Goal: Book appointment/travel/reservation

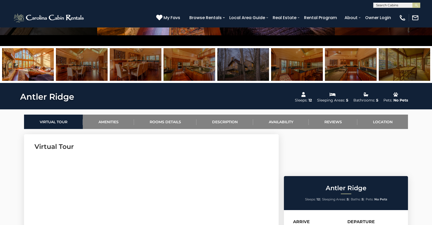
scroll to position [162, 0]
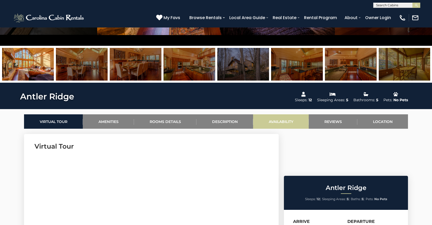
click at [270, 122] on link "Availability" at bounding box center [281, 121] width 56 height 14
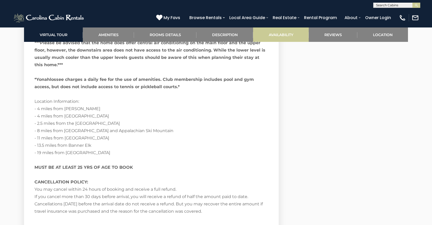
scroll to position [1111, 0]
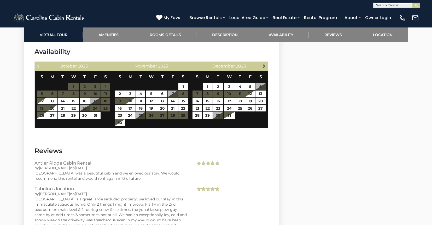
click at [264, 67] on span "Next" at bounding box center [264, 66] width 4 height 4
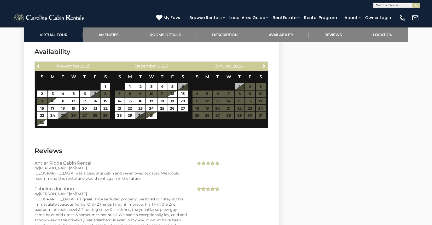
click at [264, 67] on span "Next" at bounding box center [264, 66] width 4 height 4
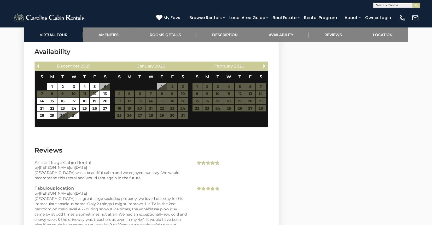
click at [264, 67] on span "Next" at bounding box center [264, 66] width 4 height 4
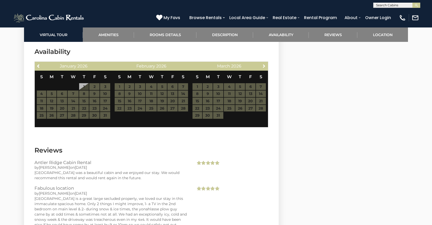
click at [264, 67] on span "Next" at bounding box center [264, 66] width 4 height 4
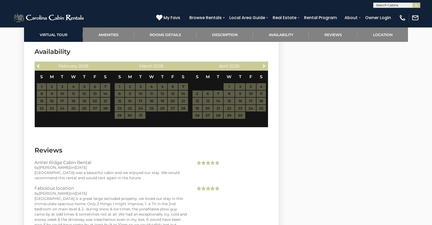
click at [264, 67] on span "Next" at bounding box center [264, 66] width 4 height 4
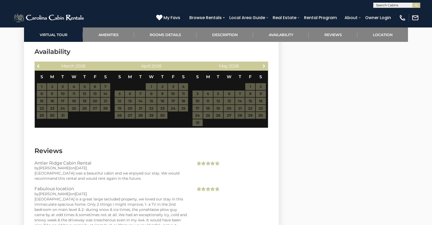
click at [264, 67] on span "Next" at bounding box center [264, 66] width 4 height 4
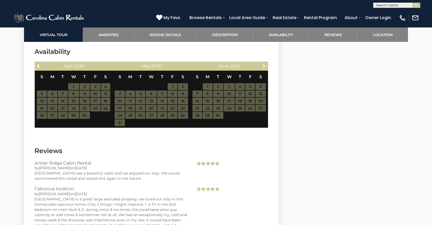
click at [264, 67] on span "Next" at bounding box center [264, 66] width 4 height 4
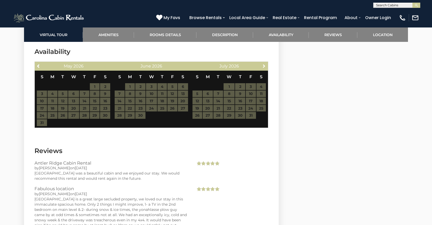
click at [264, 67] on span "Next" at bounding box center [264, 66] width 4 height 4
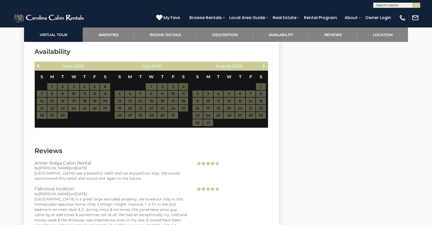
click at [264, 67] on span "Next" at bounding box center [264, 66] width 4 height 4
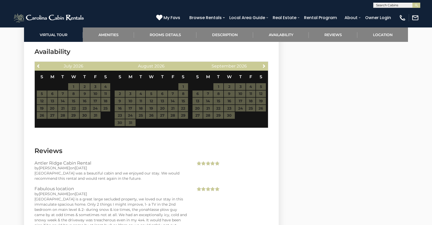
click at [264, 67] on span "Next" at bounding box center [264, 66] width 4 height 4
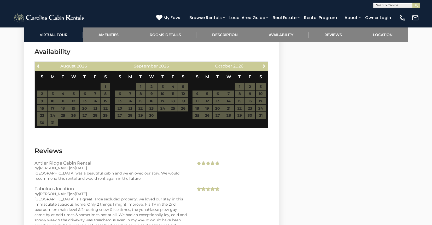
click at [264, 67] on span "Next" at bounding box center [264, 66] width 4 height 4
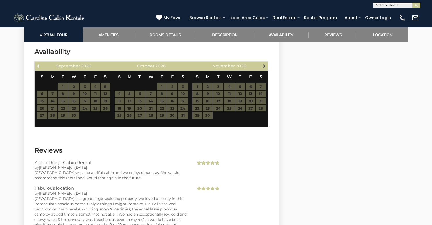
click at [264, 67] on span "Next" at bounding box center [264, 66] width 4 height 4
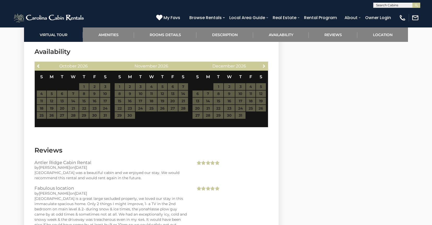
click at [264, 67] on span "Next" at bounding box center [264, 66] width 4 height 4
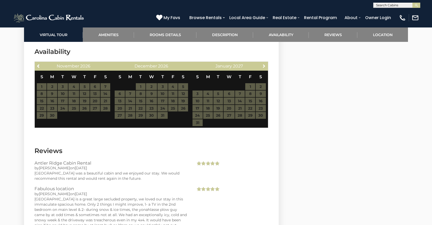
click at [264, 67] on span "Next" at bounding box center [264, 66] width 4 height 4
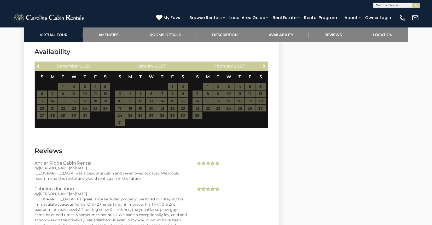
click at [264, 67] on span "Next" at bounding box center [264, 66] width 4 height 4
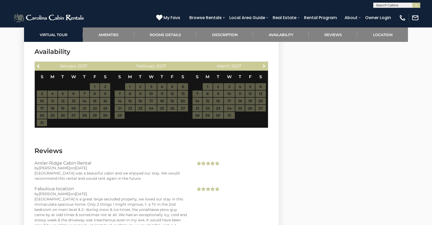
click at [264, 67] on span "Next" at bounding box center [264, 66] width 4 height 4
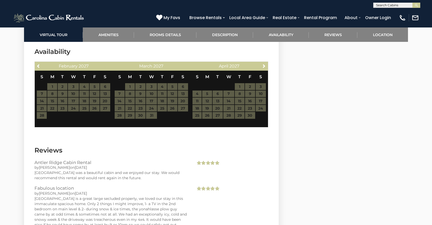
click at [264, 67] on span "Next" at bounding box center [264, 66] width 4 height 4
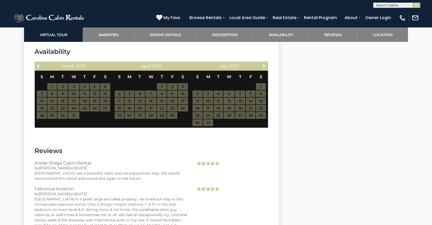
click at [264, 67] on span "Next" at bounding box center [264, 66] width 4 height 4
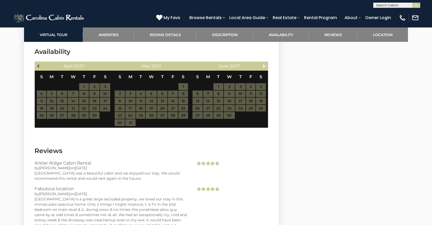
click at [38, 66] on span "Previous" at bounding box center [39, 66] width 4 height 4
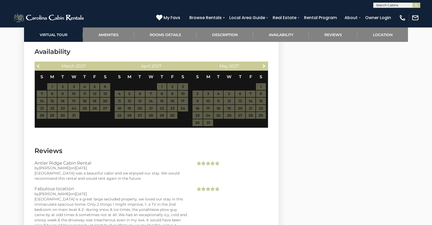
click at [38, 66] on span "Previous" at bounding box center [39, 66] width 4 height 4
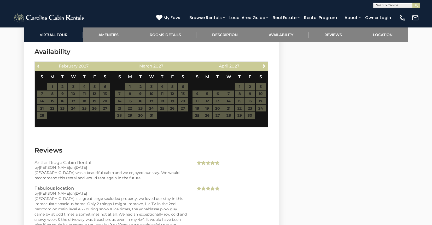
click at [38, 66] on span "Previous" at bounding box center [39, 66] width 4 height 4
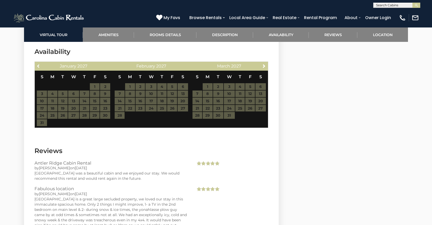
click at [38, 66] on span "Previous" at bounding box center [39, 66] width 4 height 4
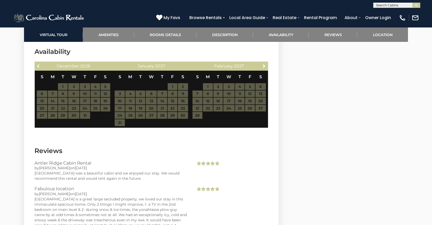
click at [38, 66] on span "Previous" at bounding box center [39, 66] width 4 height 4
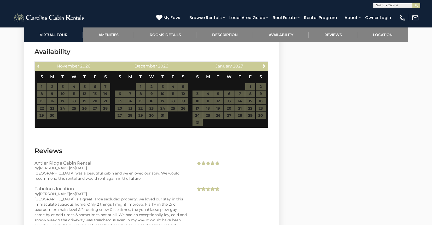
click at [38, 66] on span "Previous" at bounding box center [39, 66] width 4 height 4
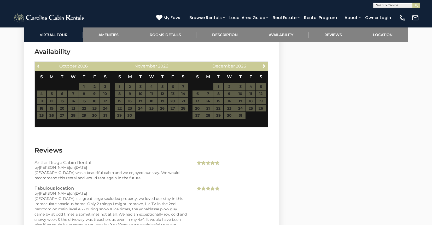
click at [38, 66] on span "Previous" at bounding box center [39, 66] width 4 height 4
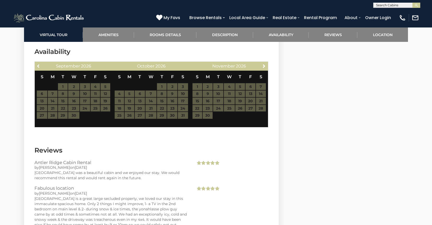
click at [38, 66] on span "Previous" at bounding box center [39, 66] width 4 height 4
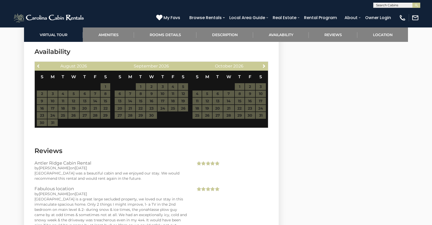
click at [38, 66] on span "Previous" at bounding box center [39, 66] width 4 height 4
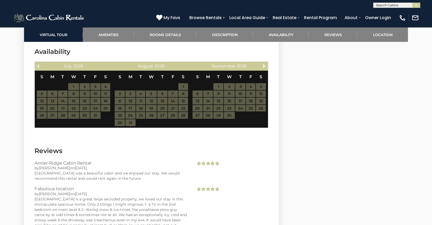
click at [38, 66] on span "Previous" at bounding box center [39, 66] width 4 height 4
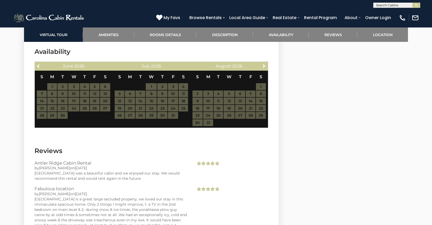
click at [38, 66] on span "Previous" at bounding box center [39, 66] width 4 height 4
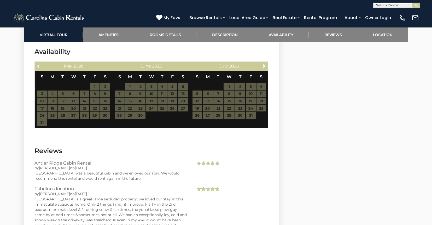
click at [38, 66] on span "Previous" at bounding box center [39, 66] width 4 height 4
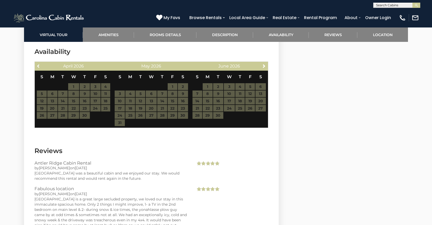
click at [38, 66] on span "Previous" at bounding box center [39, 66] width 4 height 4
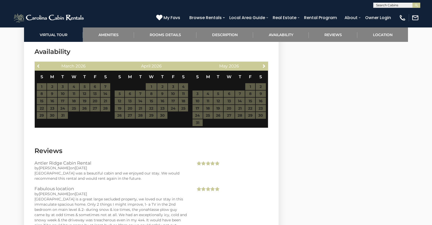
click at [38, 66] on span "Previous" at bounding box center [39, 66] width 4 height 4
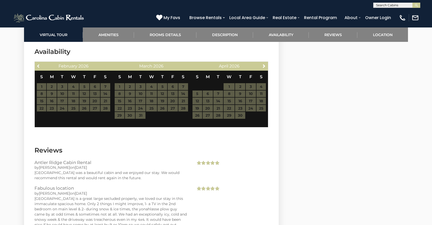
click at [38, 66] on span "Previous" at bounding box center [39, 66] width 4 height 4
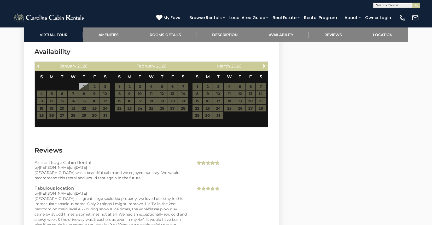
click at [38, 66] on span "Previous" at bounding box center [39, 66] width 4 height 4
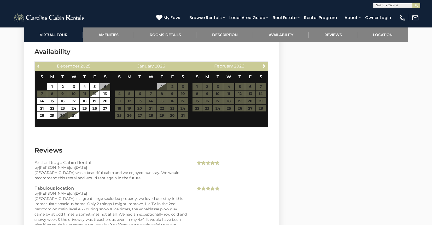
click at [38, 66] on span "Previous" at bounding box center [39, 66] width 4 height 4
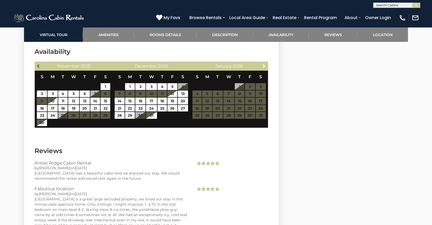
click at [39, 67] on span "Previous" at bounding box center [39, 66] width 4 height 4
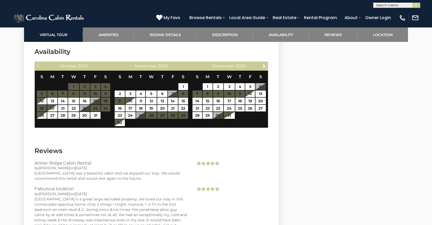
select select "*"
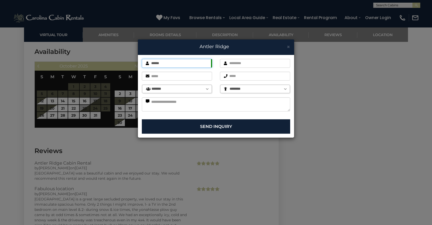
type input "******"
type input "*******"
click at [287, 47] on span "×" at bounding box center [288, 46] width 3 height 7
